Goal: Information Seeking & Learning: Find specific fact

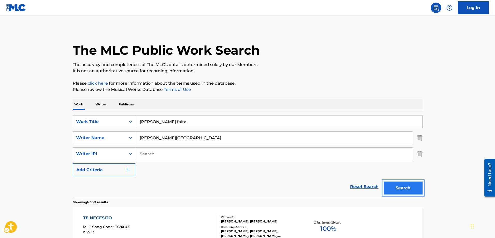
click at [413, 189] on button "Search" at bounding box center [403, 187] width 39 height 13
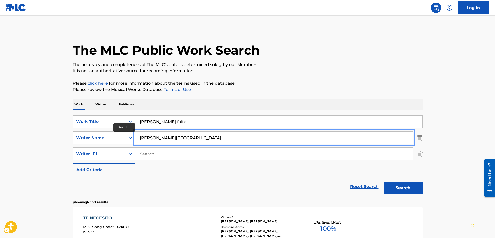
click at [142, 138] on input "[PERSON_NAME][GEOGRAPHIC_DATA]" at bounding box center [273, 137] width 277 height 12
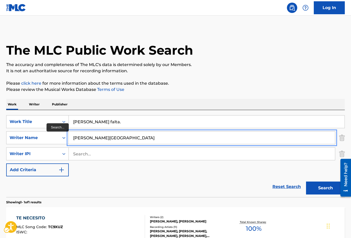
click at [76, 136] on input "[PERSON_NAME][GEOGRAPHIC_DATA]" at bounding box center [202, 137] width 266 height 12
click at [6, 163] on button "Add Criteria" at bounding box center [37, 169] width 63 height 13
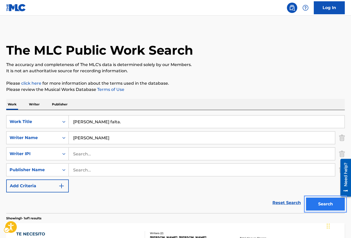
click at [329, 202] on button "Search" at bounding box center [325, 203] width 39 height 13
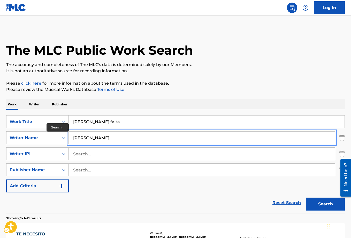
click at [78, 138] on input "[PERSON_NAME]" at bounding box center [202, 137] width 266 height 12
click at [78, 137] on input "B.ETO [PERSON_NAME]" at bounding box center [202, 137] width 266 height 12
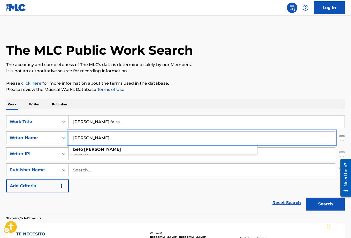
type input "[PERSON_NAME]"
click at [326, 206] on button "Search" at bounding box center [325, 203] width 39 height 13
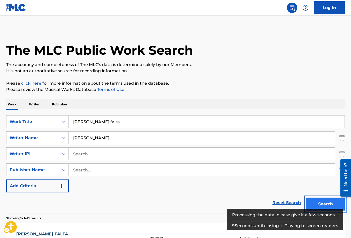
click at [326, 203] on button "Search" at bounding box center [325, 203] width 39 height 13
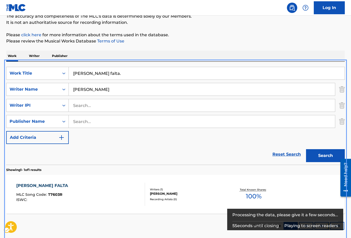
scroll to position [76, 0]
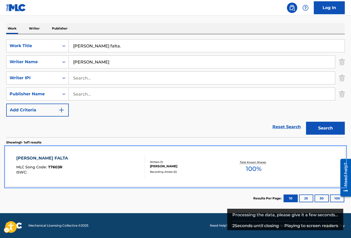
click at [53, 165] on span "T7603R" at bounding box center [55, 166] width 14 height 5
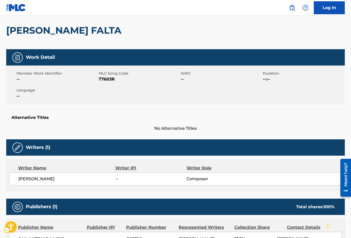
scroll to position [26, 0]
